Goal: Navigation & Orientation: Find specific page/section

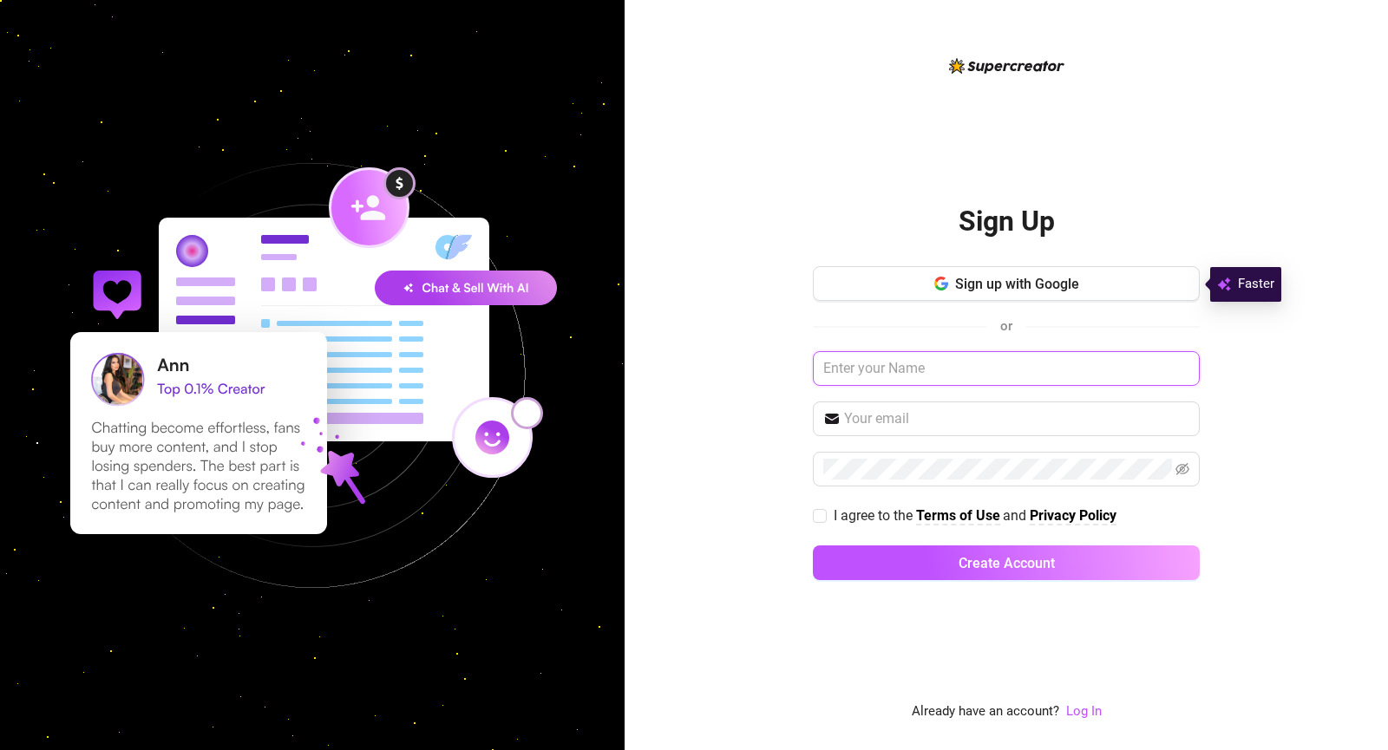
click at [898, 373] on input "text" at bounding box center [1006, 368] width 387 height 35
click at [1089, 710] on link "Log In" at bounding box center [1084, 712] width 36 height 16
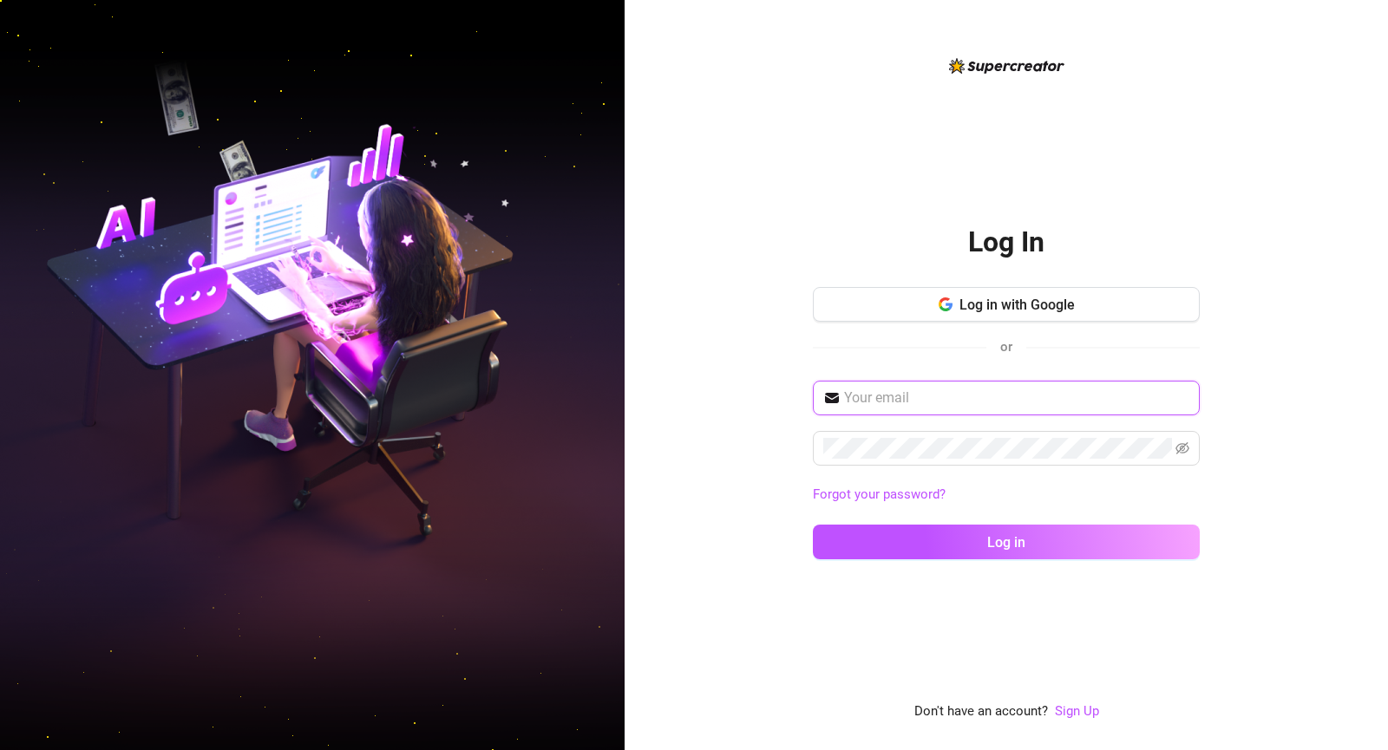
click at [878, 393] on input "text" at bounding box center [1016, 398] width 345 height 21
type input "[EMAIL_ADDRESS][DOMAIN_NAME]"
click at [813, 525] on button "Log in" at bounding box center [1006, 542] width 387 height 35
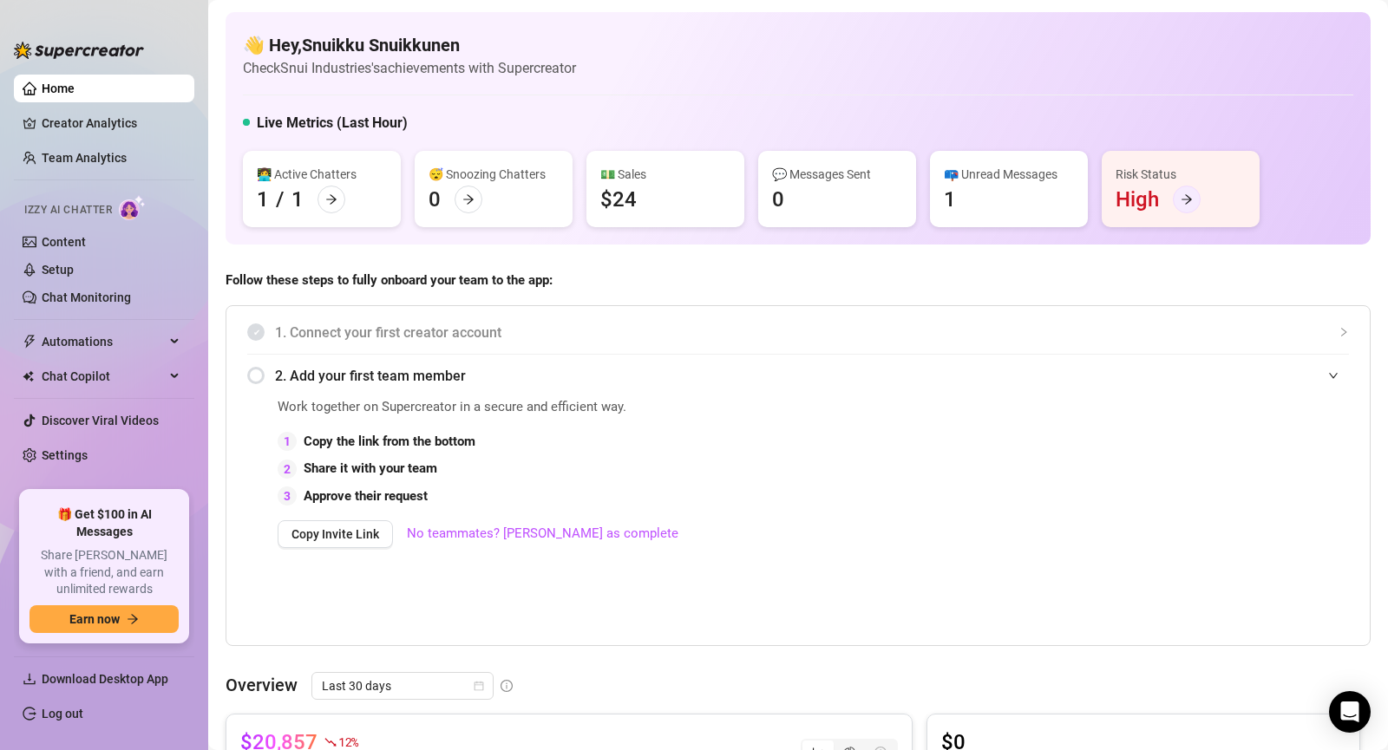
click at [1187, 199] on icon "arrow-right" at bounding box center [1187, 199] width 12 height 12
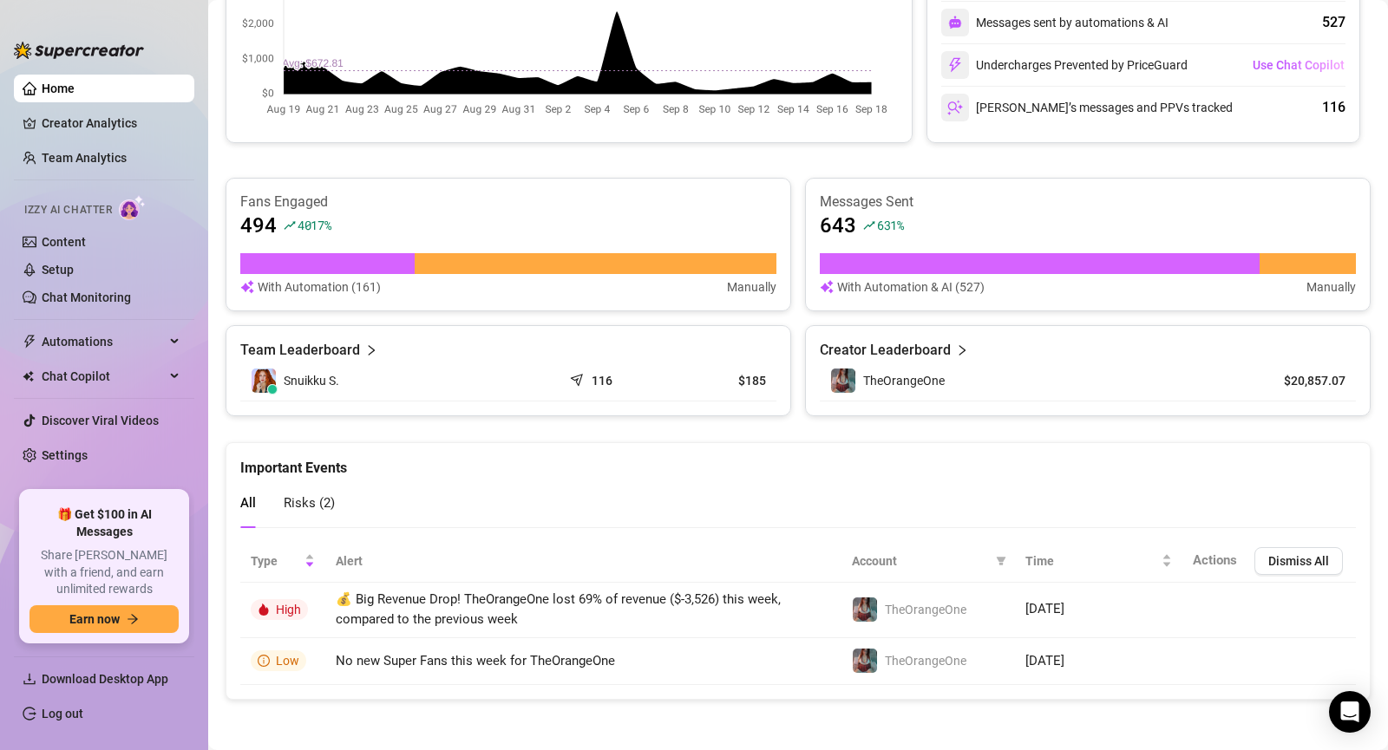
scroll to position [833, 0]
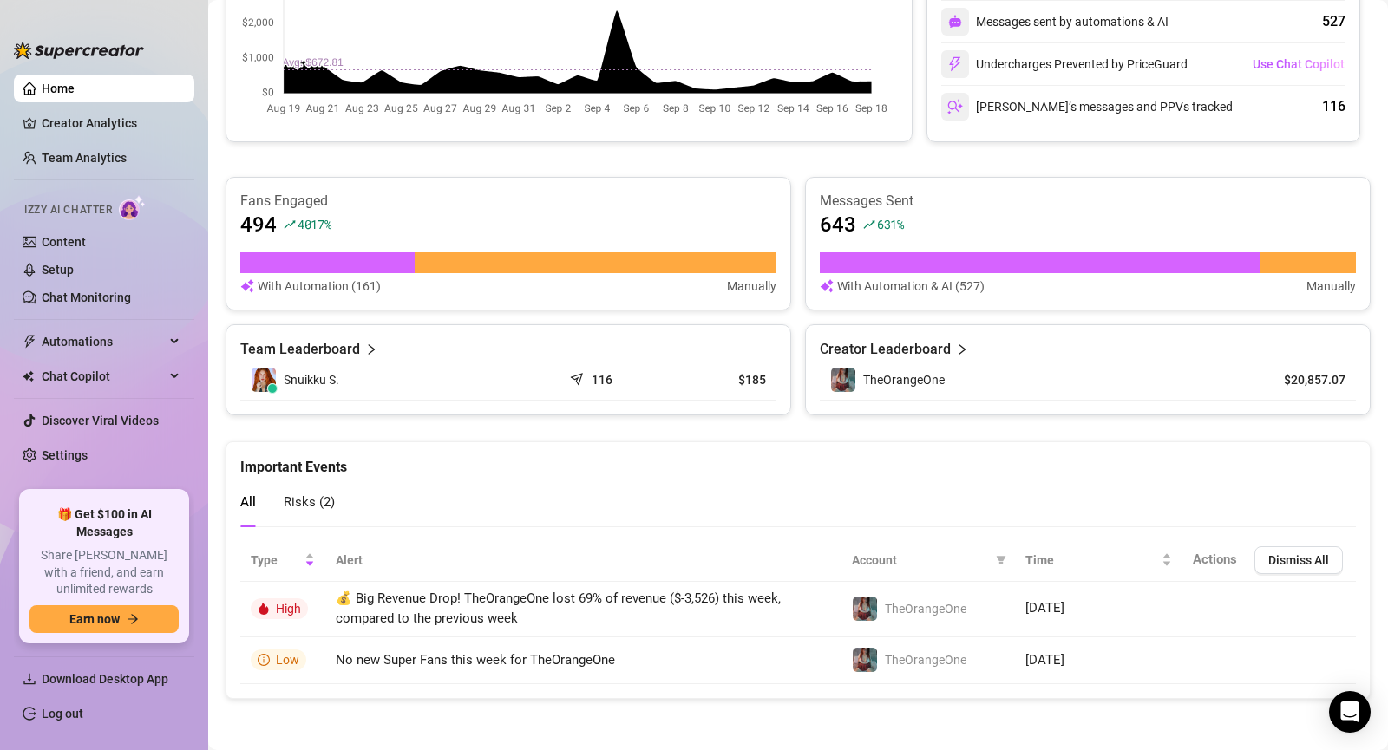
click at [307, 504] on span "Risks ( 2 )" at bounding box center [309, 503] width 51 height 16
click at [899, 347] on article "Creator Leaderboard" at bounding box center [885, 349] width 131 height 21
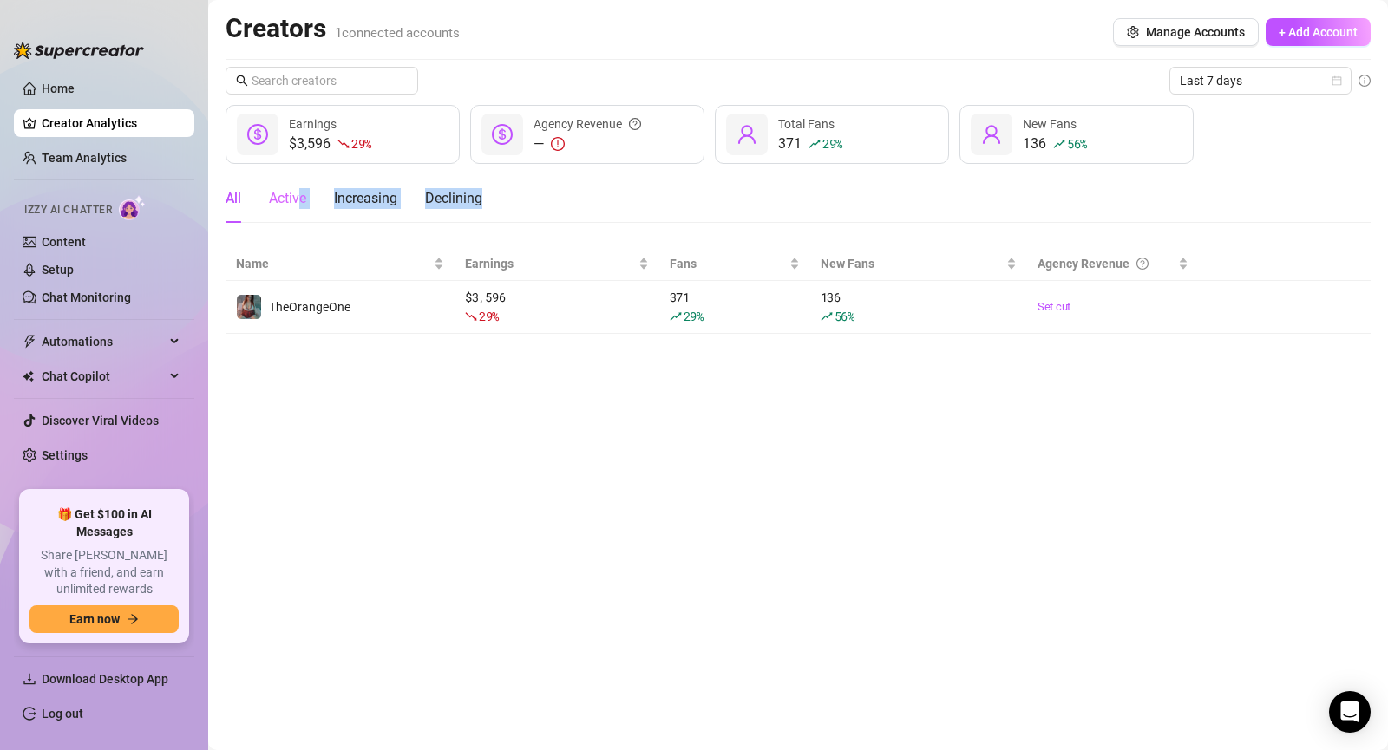
click at [301, 214] on main "Creators 1 connected accounts Manage Accounts + Add Account Last 7 days $3,596 …" at bounding box center [798, 375] width 1180 height 750
click at [83, 294] on link "Chat Monitoring" at bounding box center [86, 298] width 89 height 14
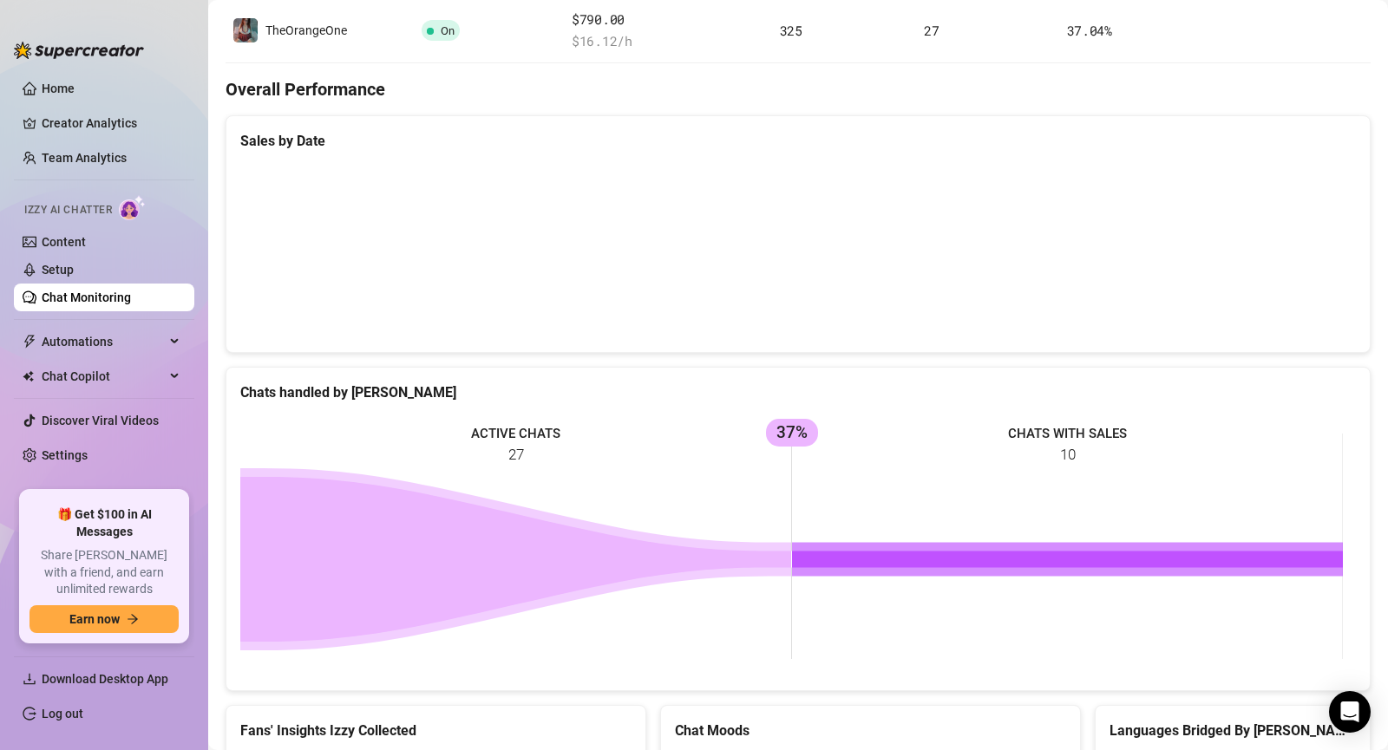
scroll to position [485, 0]
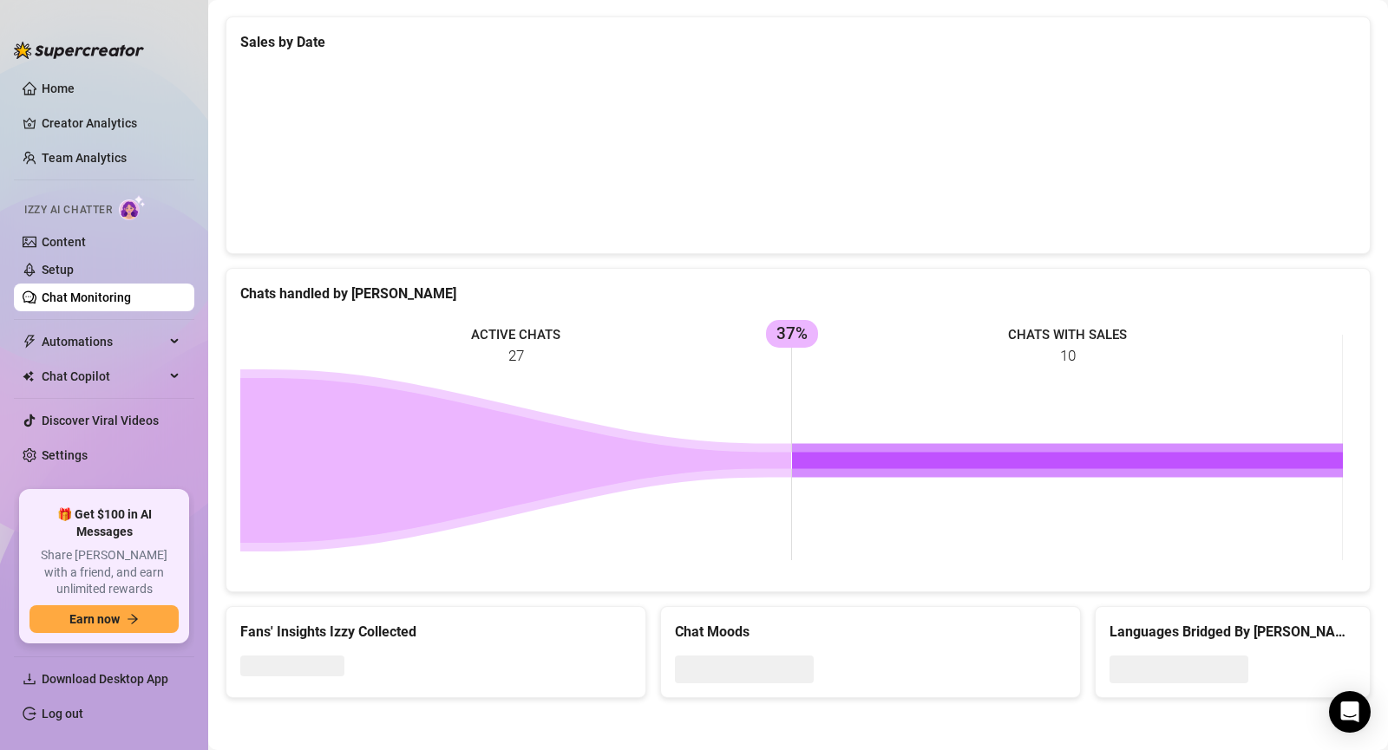
click at [823, 664] on div at bounding box center [870, 670] width 391 height 28
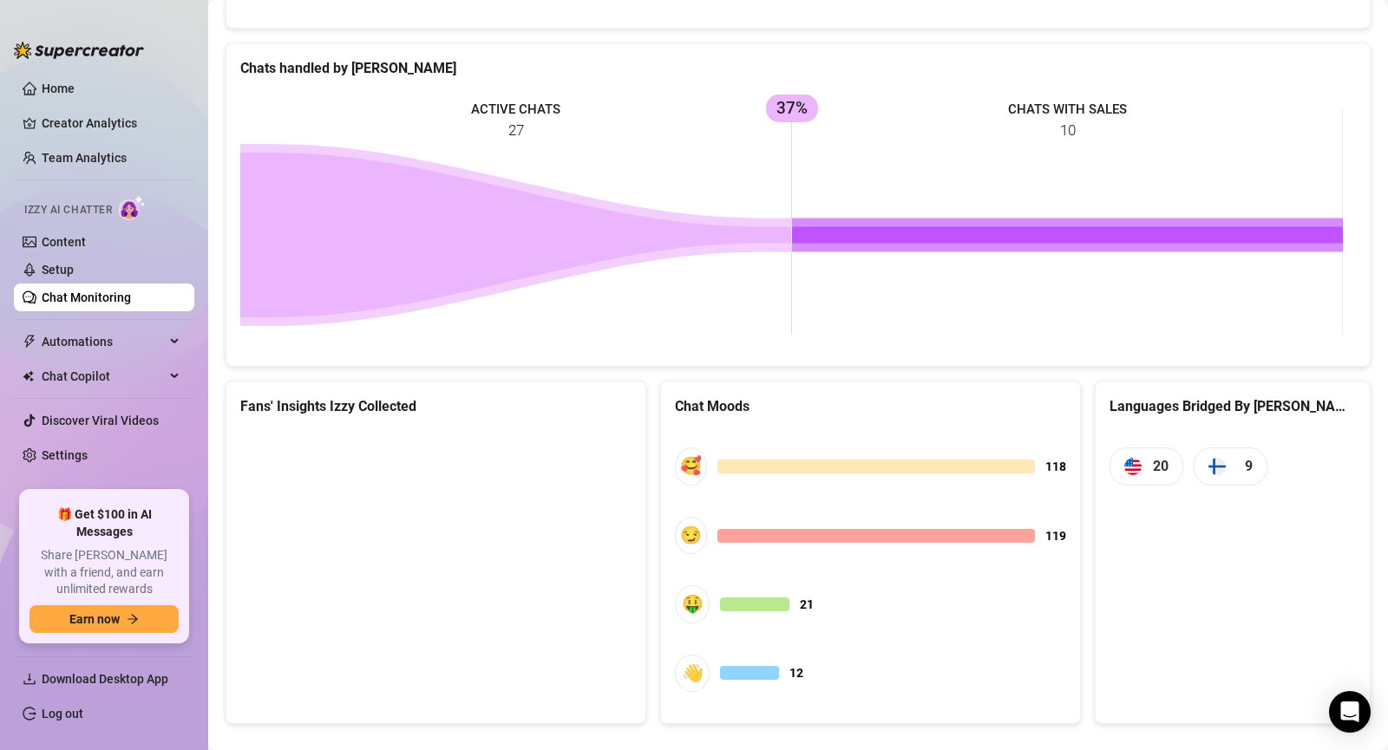
scroll to position [737, 0]
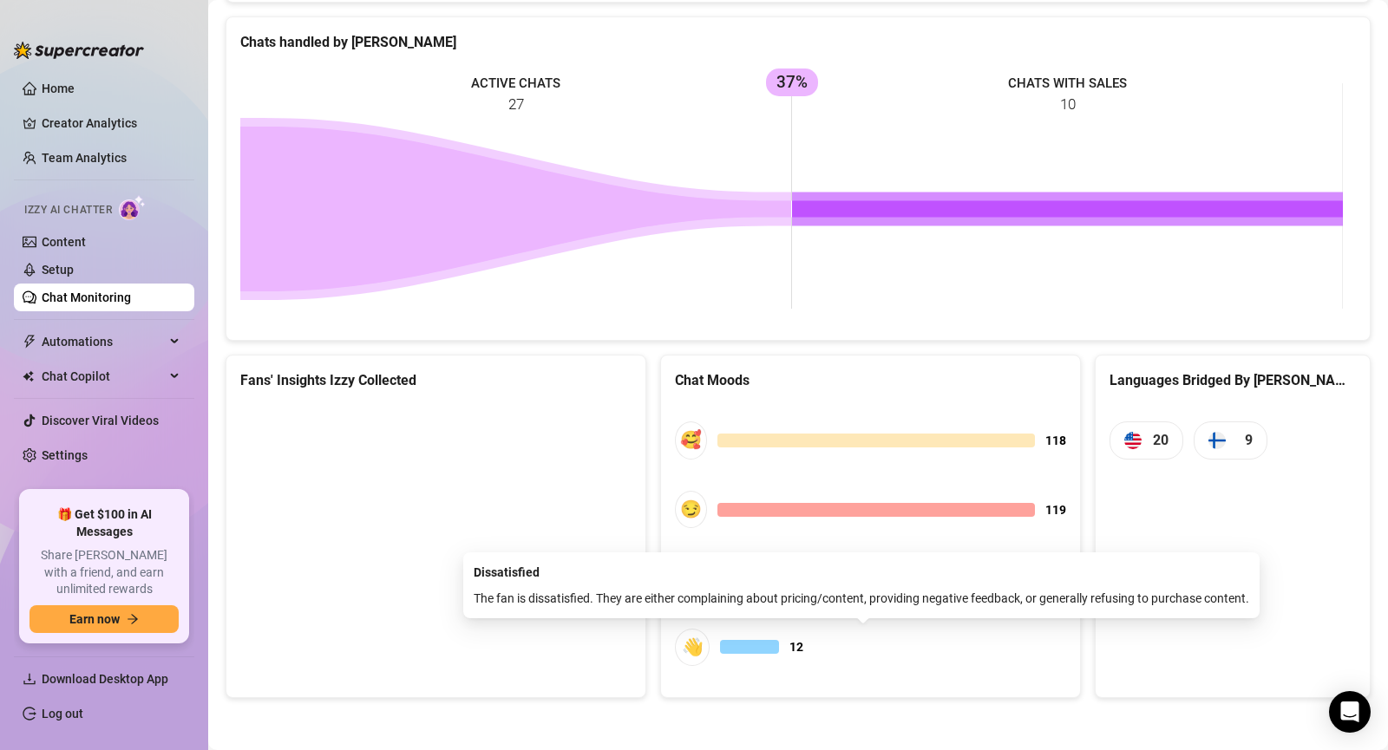
click at [748, 644] on div at bounding box center [749, 647] width 59 height 14
click at [685, 648] on div "👋" at bounding box center [692, 647] width 35 height 37
